Goal: Transaction & Acquisition: Purchase product/service

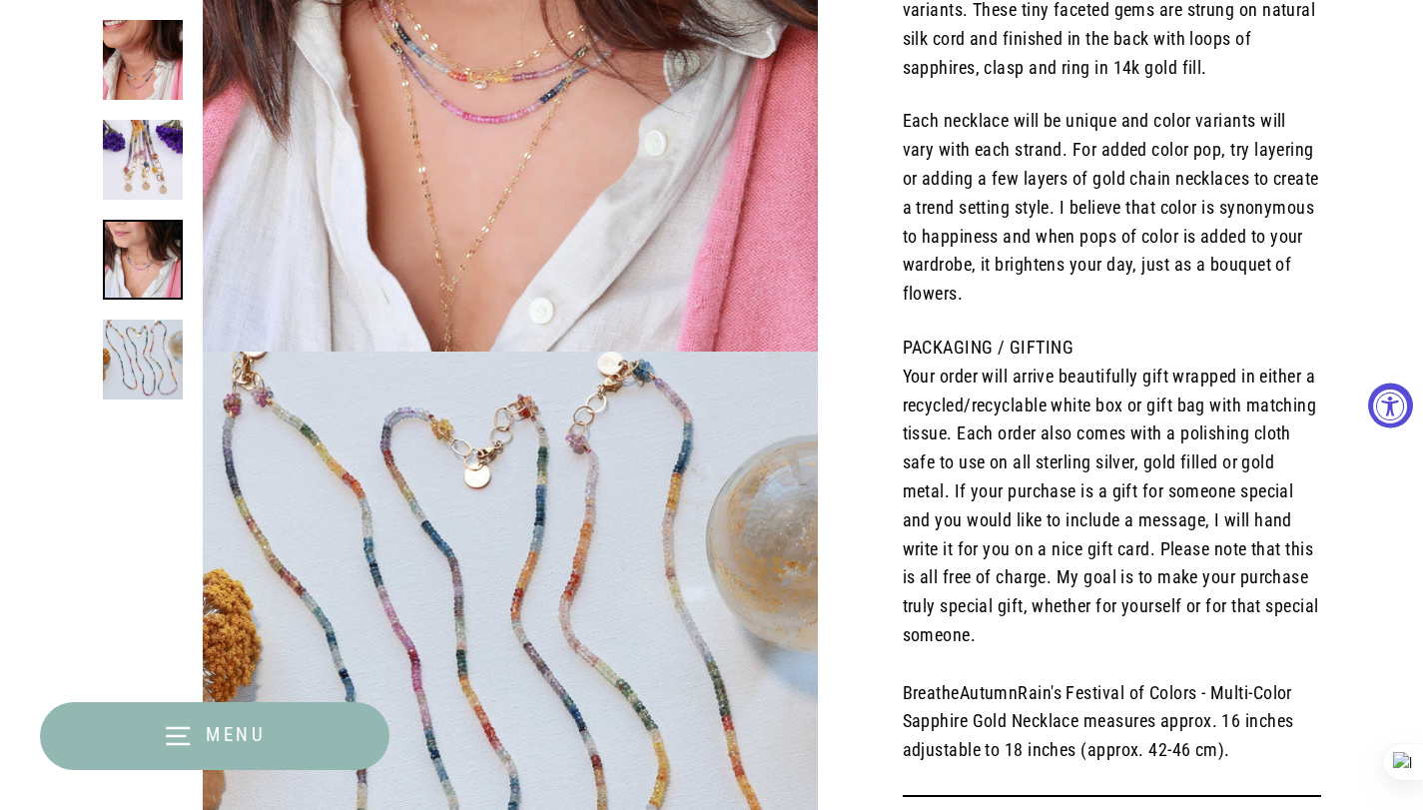
select select "3"
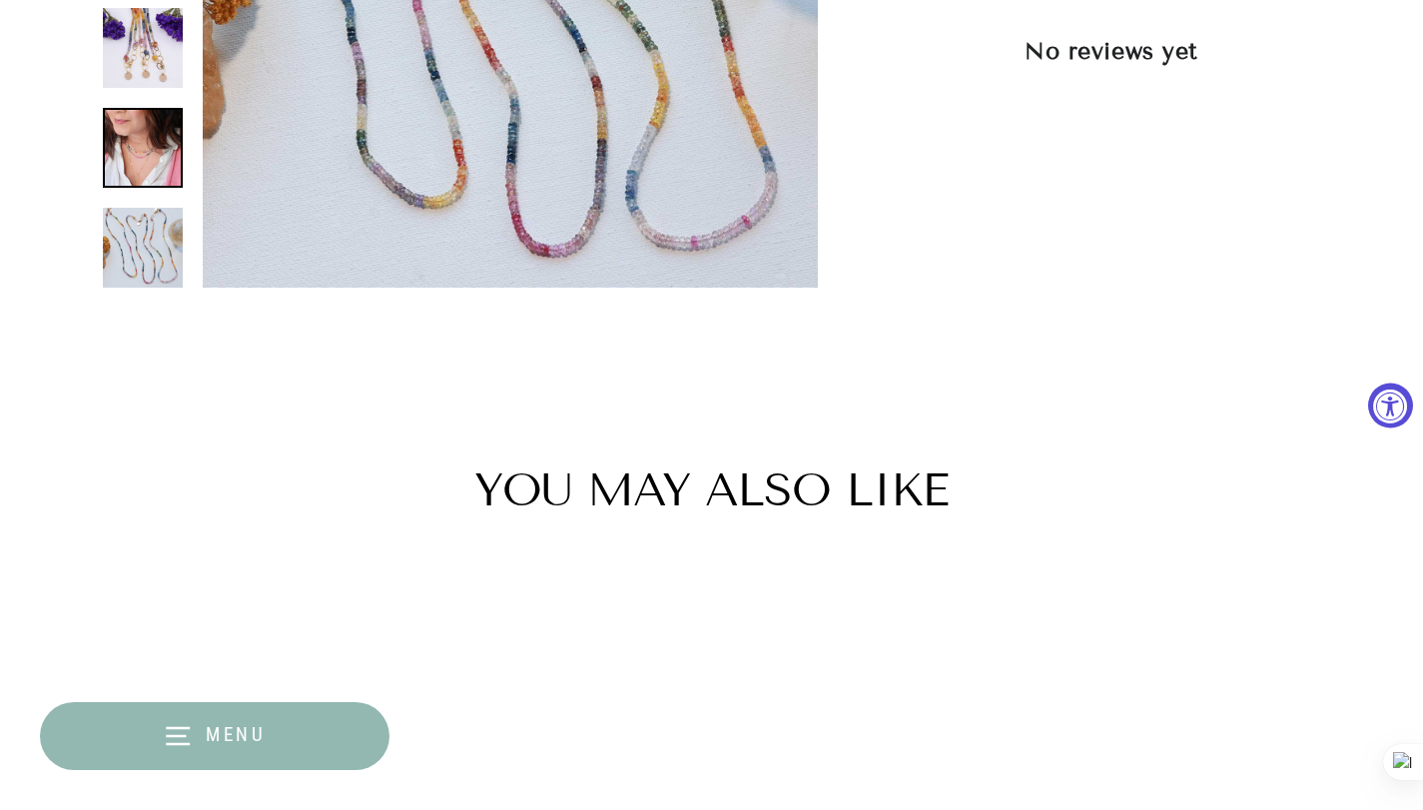
scroll to position [2597, 0]
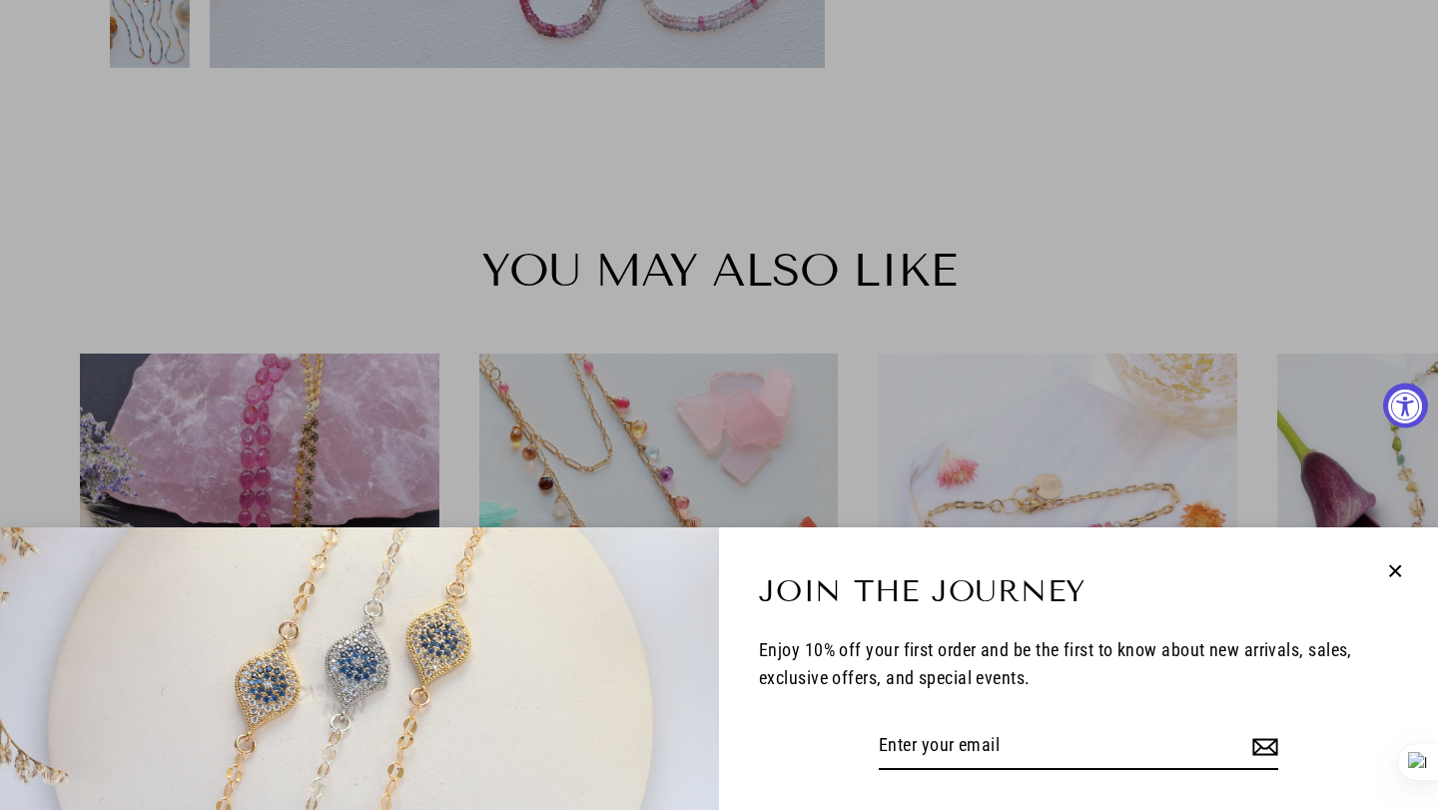
click at [1401, 565] on icon "button" at bounding box center [1396, 570] width 11 height 11
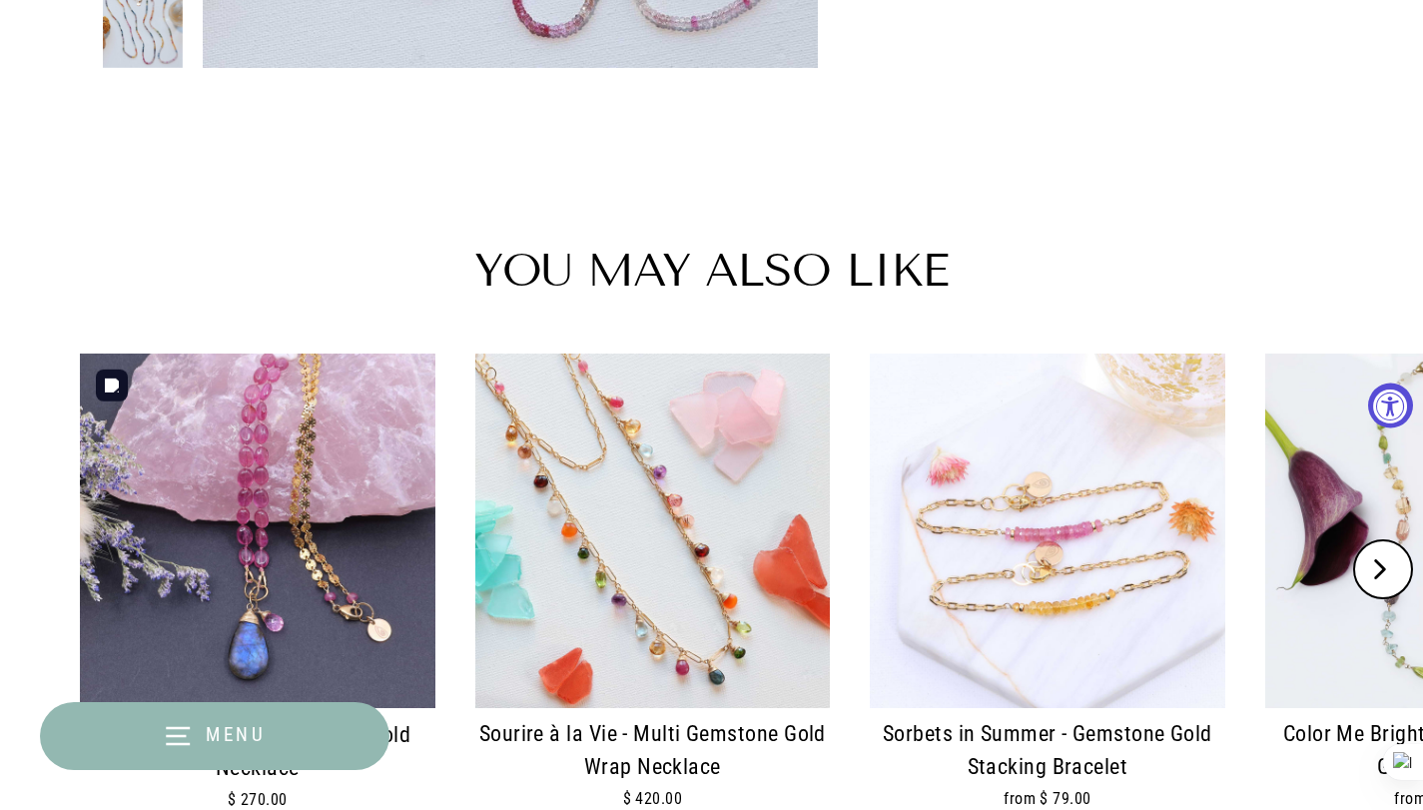
click at [298, 599] on img at bounding box center [258, 532] width 356 height 356
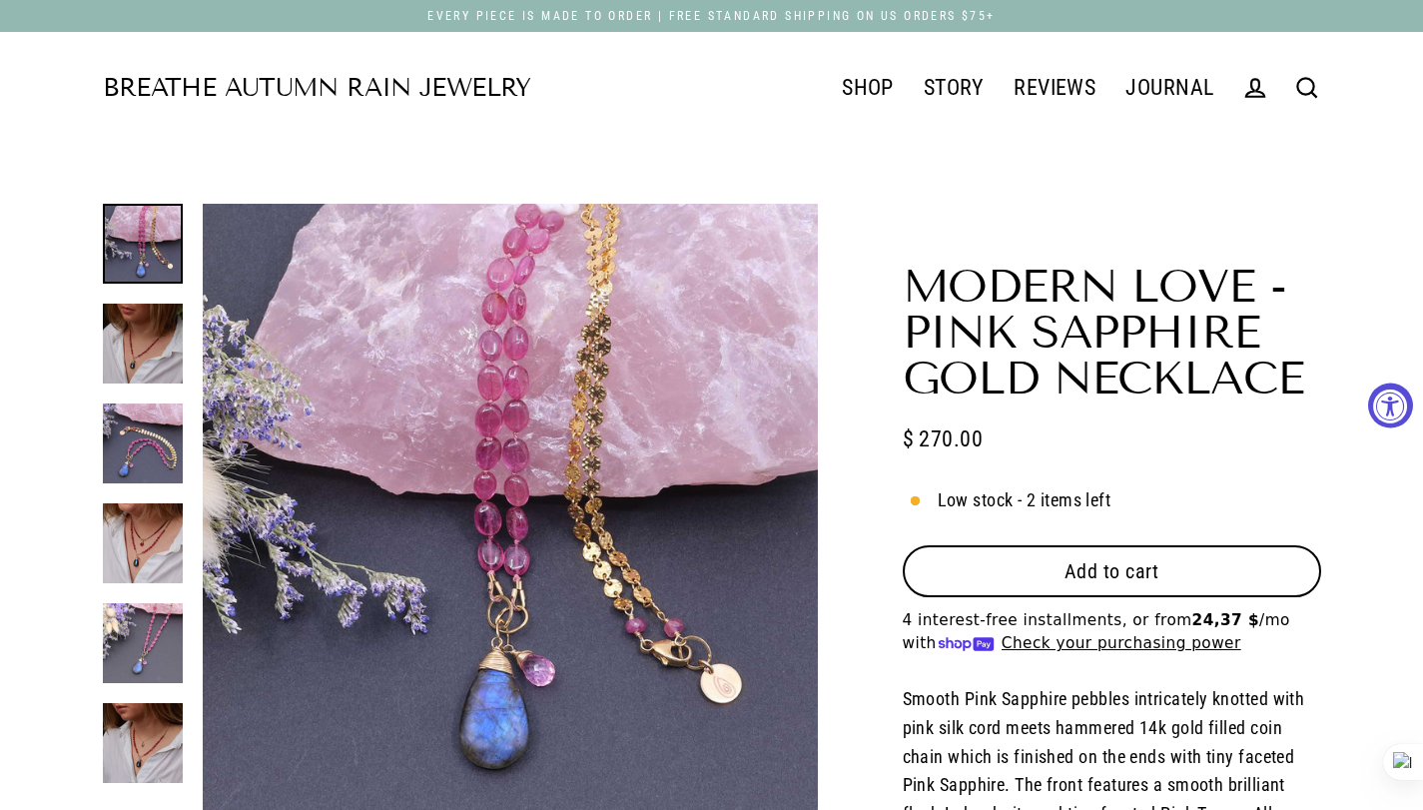
select select "3"
drag, startPoint x: 1070, startPoint y: 555, endPoint x: 1042, endPoint y: 550, distance: 28.4
click at [1070, 555] on button "Add to cart" at bounding box center [1112, 571] width 419 height 52
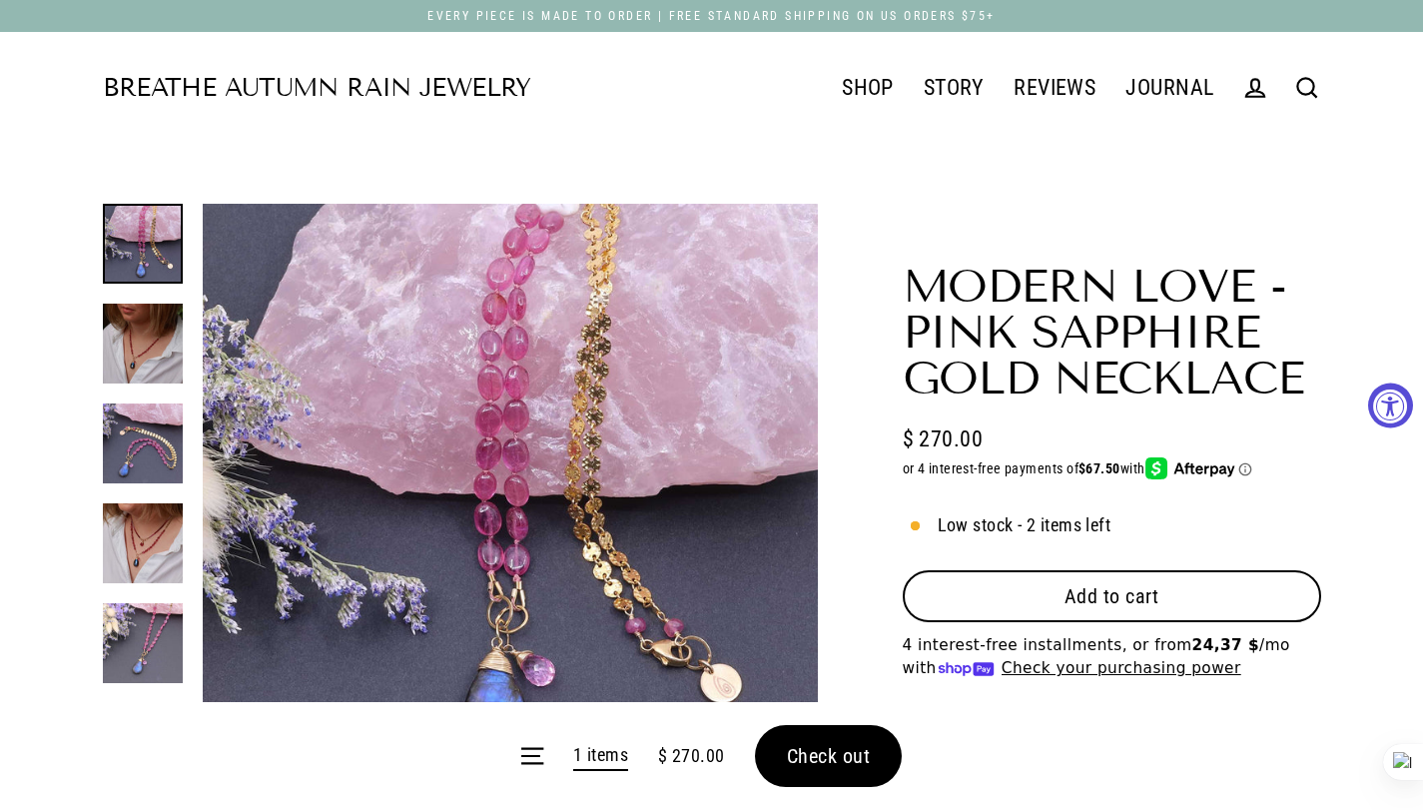
click at [1150, 591] on span "Add to cart" at bounding box center [1112, 596] width 95 height 24
click at [1129, 590] on span "Add to cart" at bounding box center [1112, 596] width 95 height 24
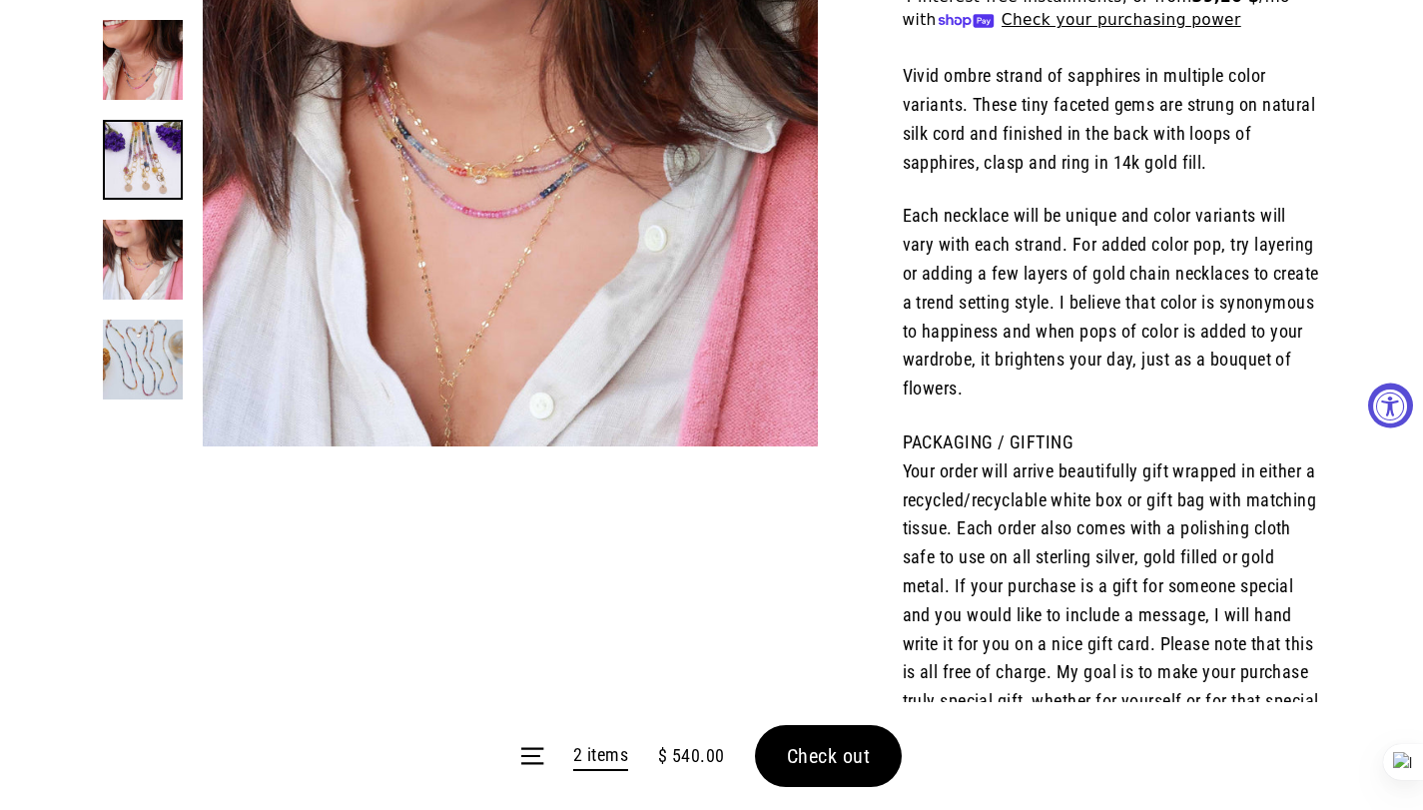
select select "3"
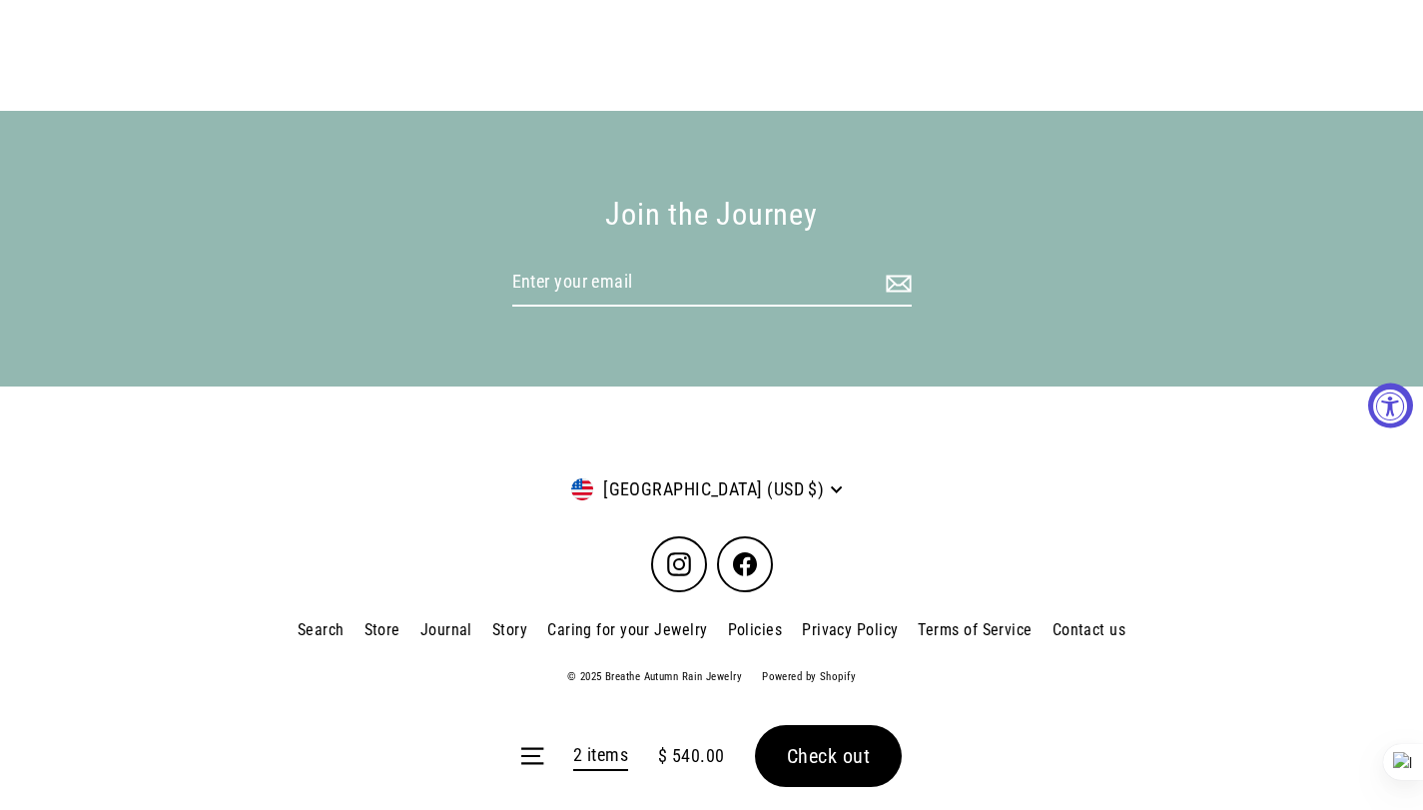
scroll to position [2991, 0]
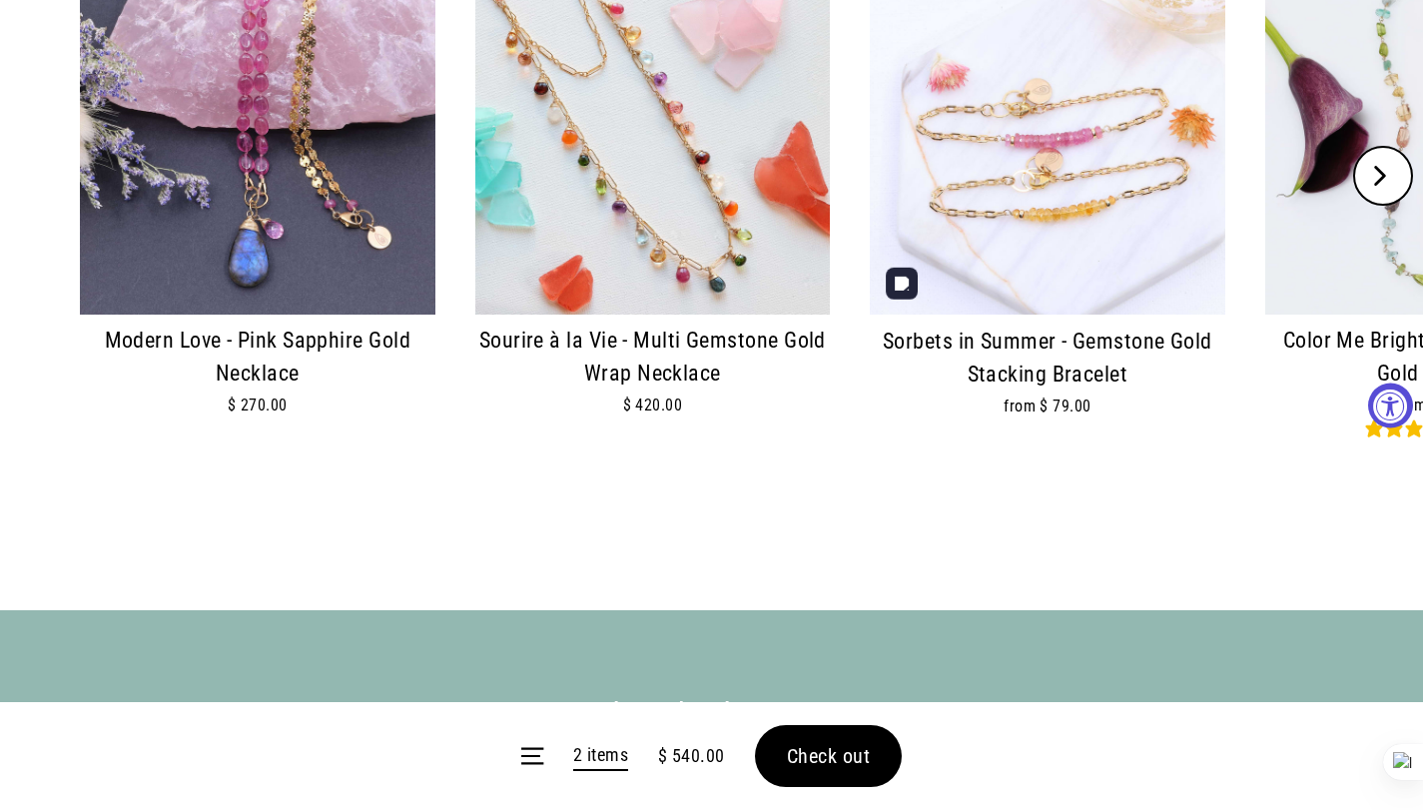
click at [1074, 272] on img at bounding box center [1048, 138] width 356 height 356
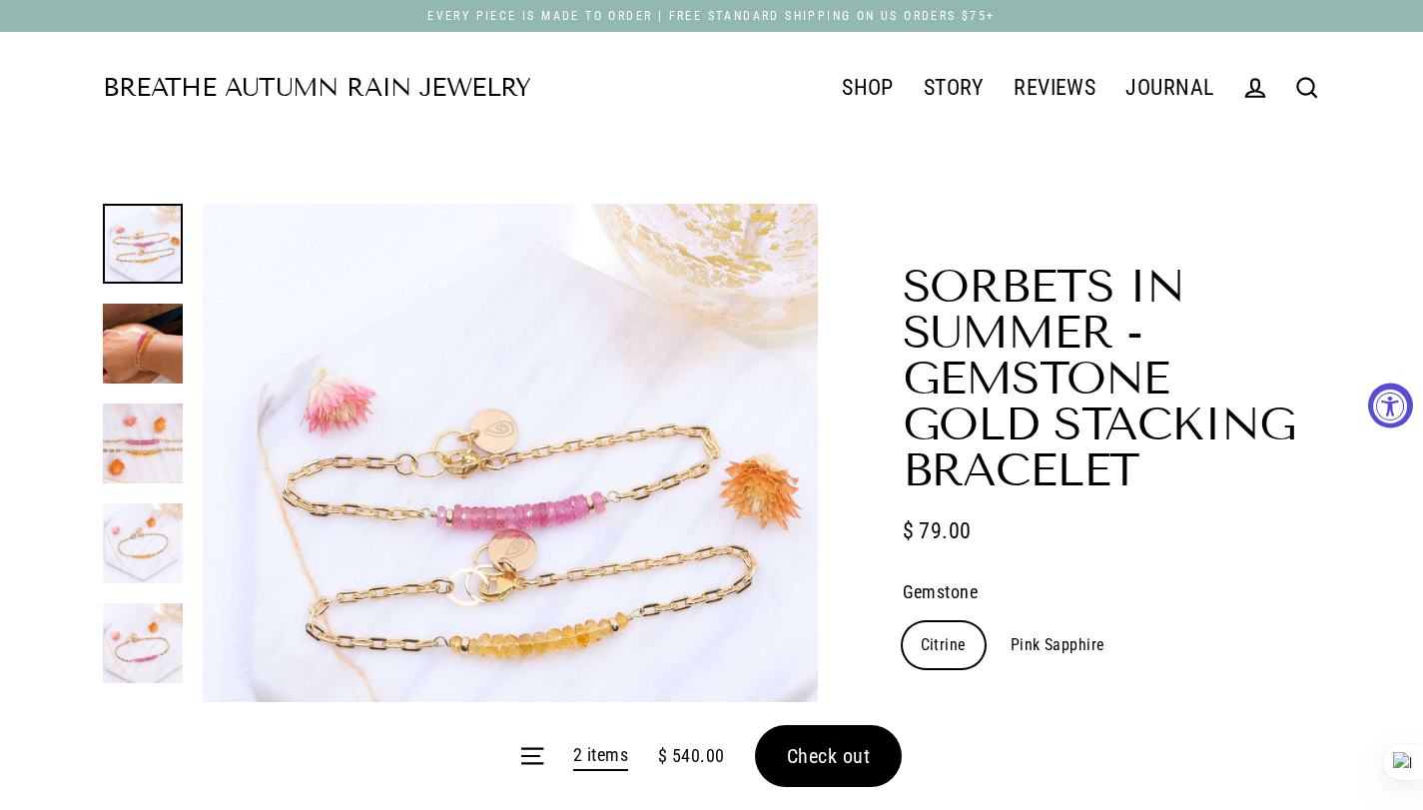
select select "3"
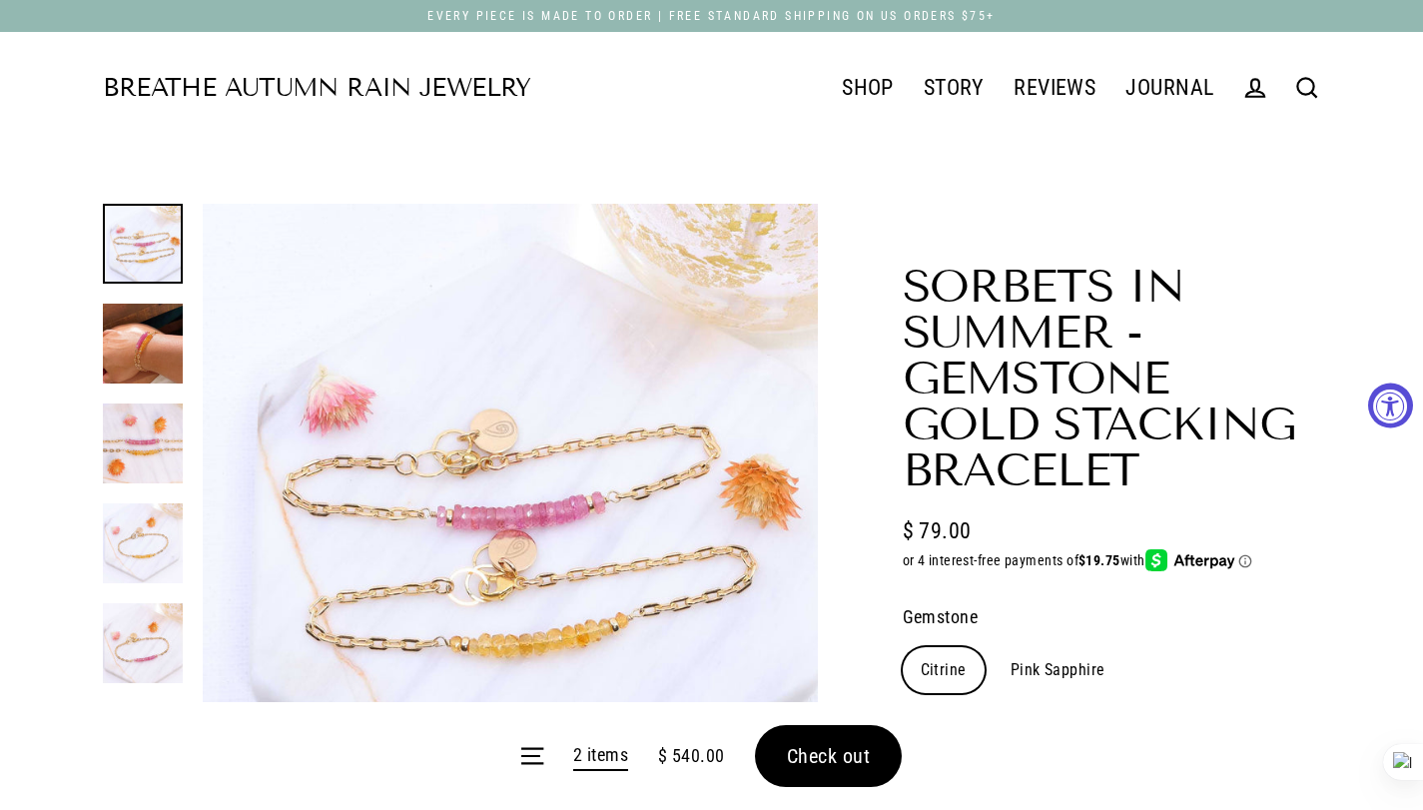
scroll to position [300, 0]
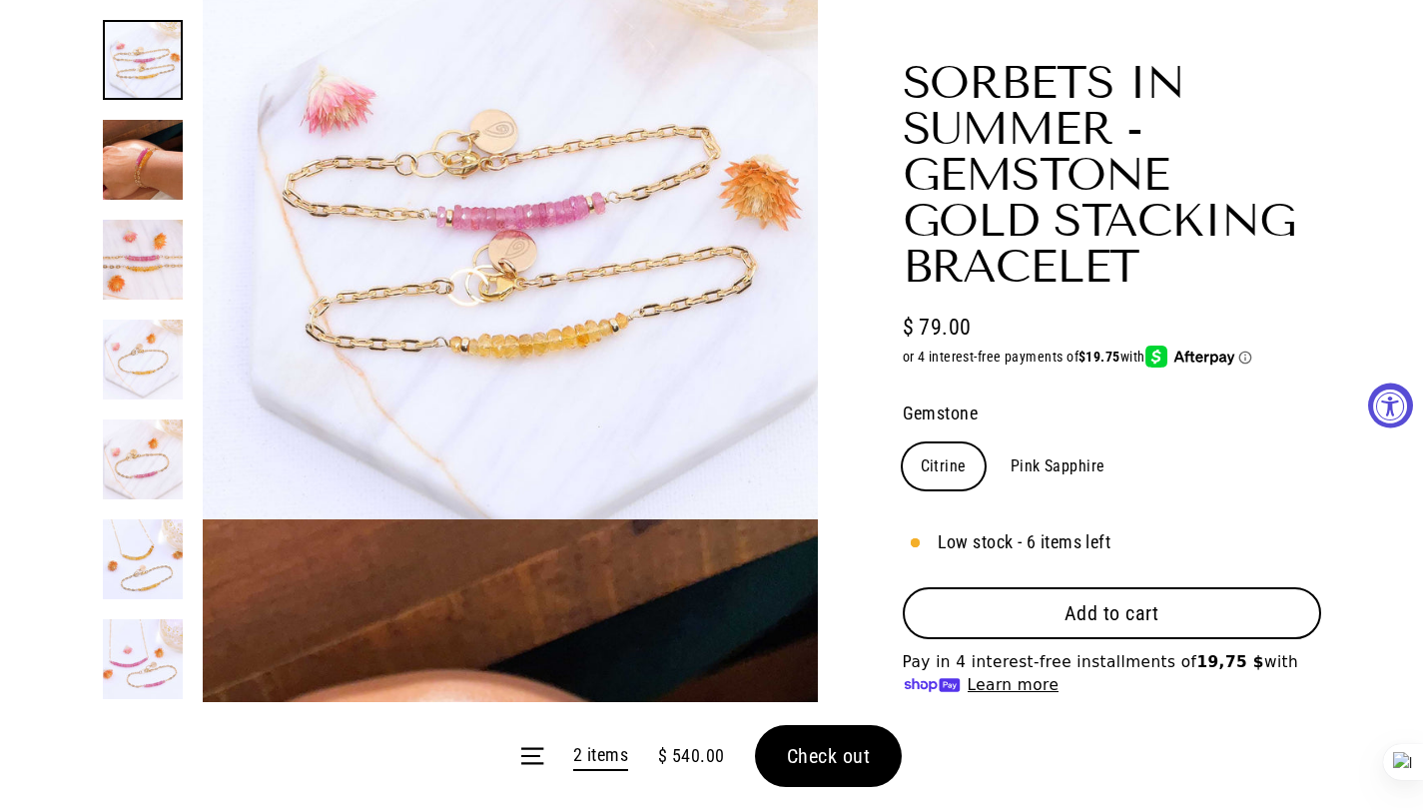
click at [1160, 617] on button "Add to cart" at bounding box center [1112, 613] width 419 height 52
click at [817, 754] on form "Menu 3 items $ 619.00 Check out" at bounding box center [711, 756] width 1423 height 108
click at [843, 775] on form "Menu 3 items $ 619.00 Check out" at bounding box center [711, 756] width 1423 height 108
click at [849, 765] on form "Menu 3 items $ 619.00 Check out" at bounding box center [711, 756] width 1423 height 108
click at [850, 779] on button "Check out" at bounding box center [829, 756] width 148 height 62
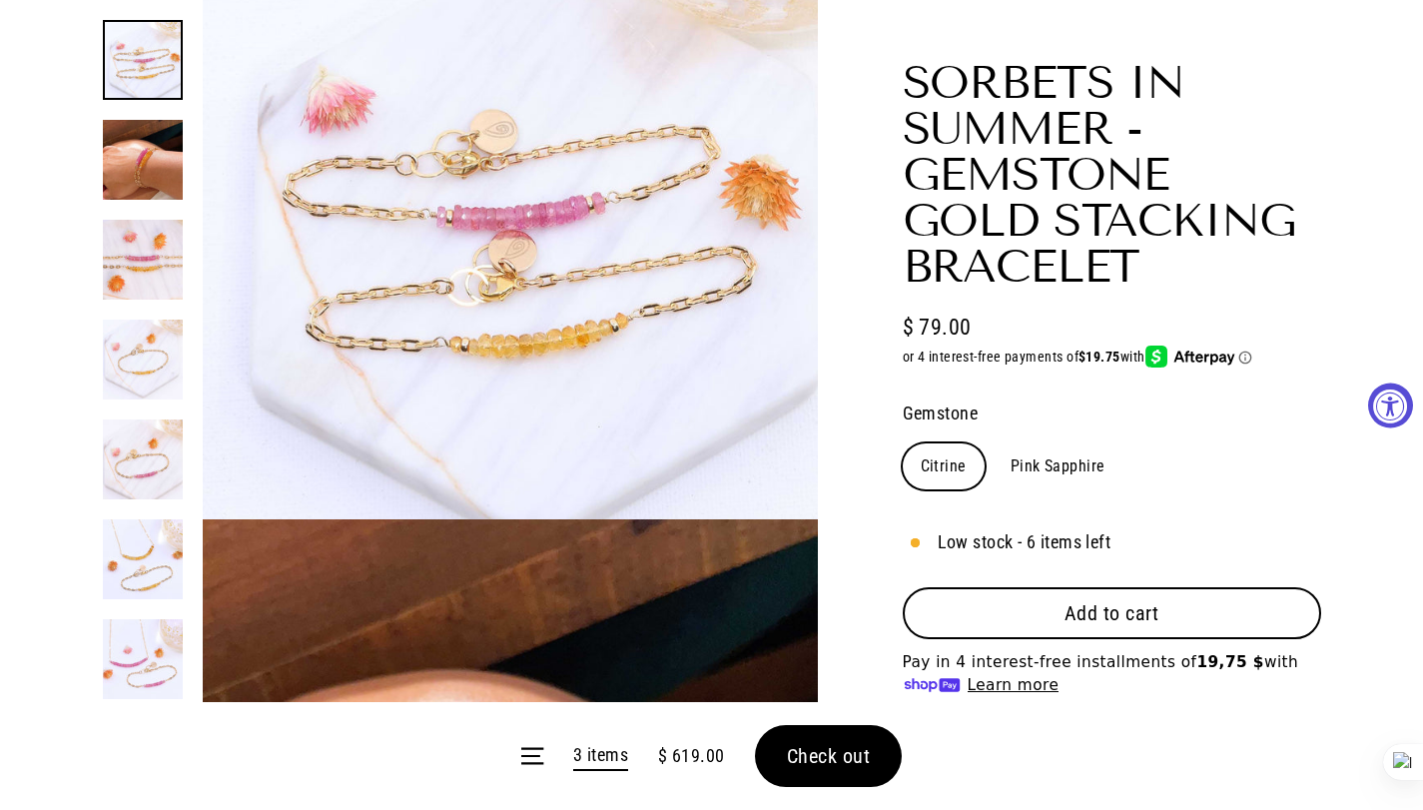
click at [850, 779] on form "Menu 3 items $ 619.00 Check out" at bounding box center [711, 756] width 1423 height 108
